Goal: Task Accomplishment & Management: Manage account settings

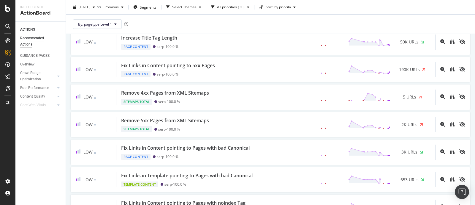
scroll to position [519, 0]
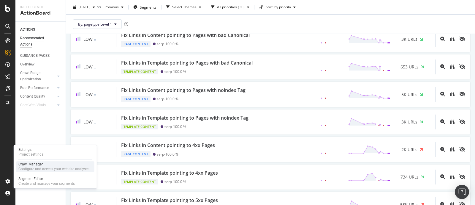
click at [39, 162] on div "Crawl Manager" at bounding box center [53, 164] width 71 height 5
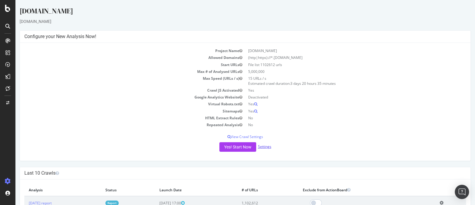
click at [268, 144] on link "Settings" at bounding box center [264, 146] width 13 height 5
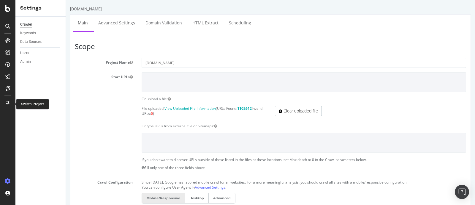
click at [17, 101] on div "Switch Project" at bounding box center [32, 104] width 33 height 10
click at [10, 103] on div at bounding box center [8, 103] width 14 height 10
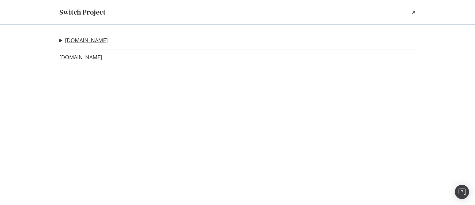
click at [96, 42] on link "[DOMAIN_NAME]" at bounding box center [86, 40] width 43 height 6
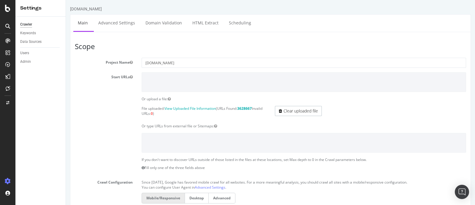
click at [170, 161] on p "If you don't want to discover URLs outside of those listed in the files at thes…" at bounding box center [304, 159] width 325 height 5
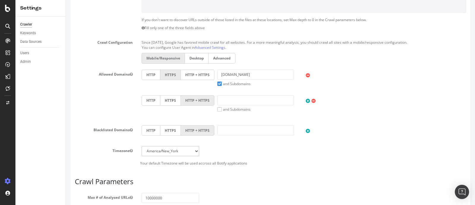
scroll to position [148, 0]
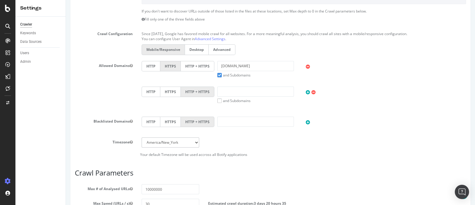
click at [436, 105] on div "HTTP HTTPS HTTP + HTTPS [DOMAIN_NAME] and Subdomains User Agent: Mobile Desktop…" at bounding box center [304, 86] width 334 height 51
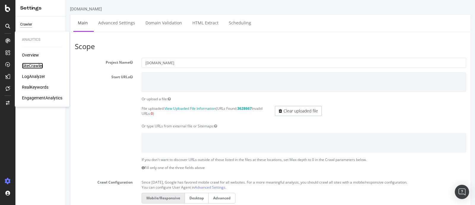
click at [37, 64] on div "SiteCrawler" at bounding box center [32, 66] width 21 height 6
